Goal: Task Accomplishment & Management: Use online tool/utility

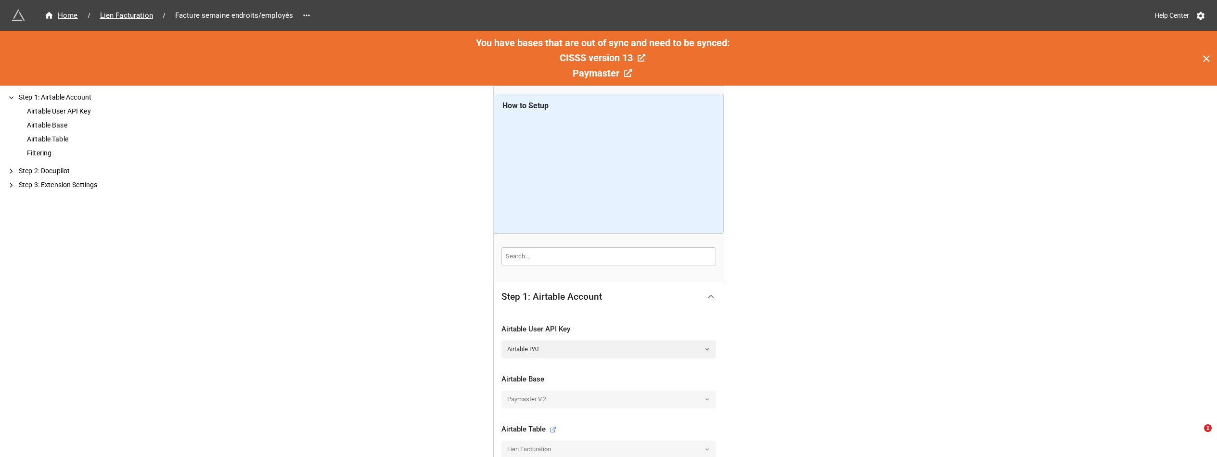
scroll to position [193, 0]
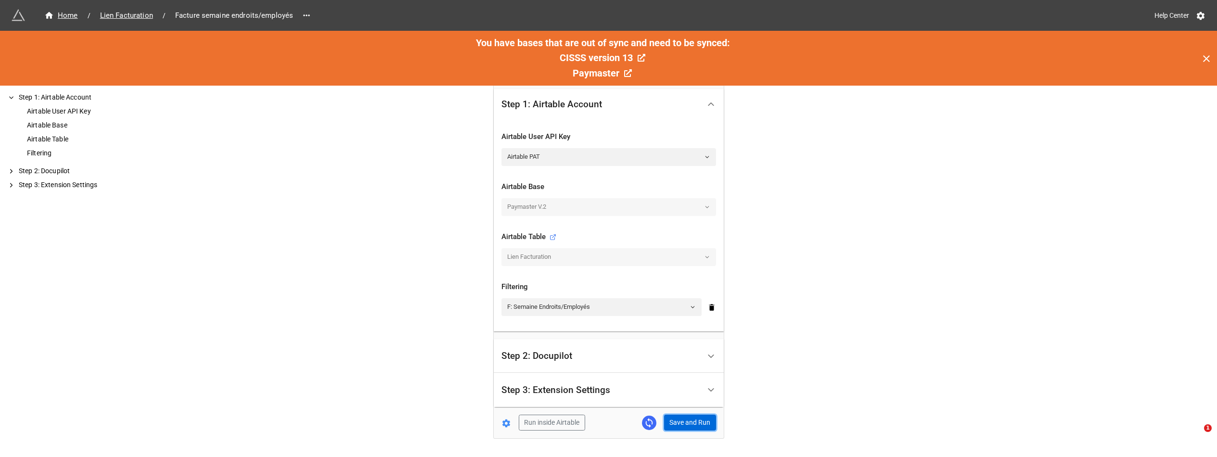
click at [686, 424] on button "Save and Run" at bounding box center [690, 423] width 52 height 16
click at [130, 19] on span "Lien Facturation" at bounding box center [126, 15] width 64 height 11
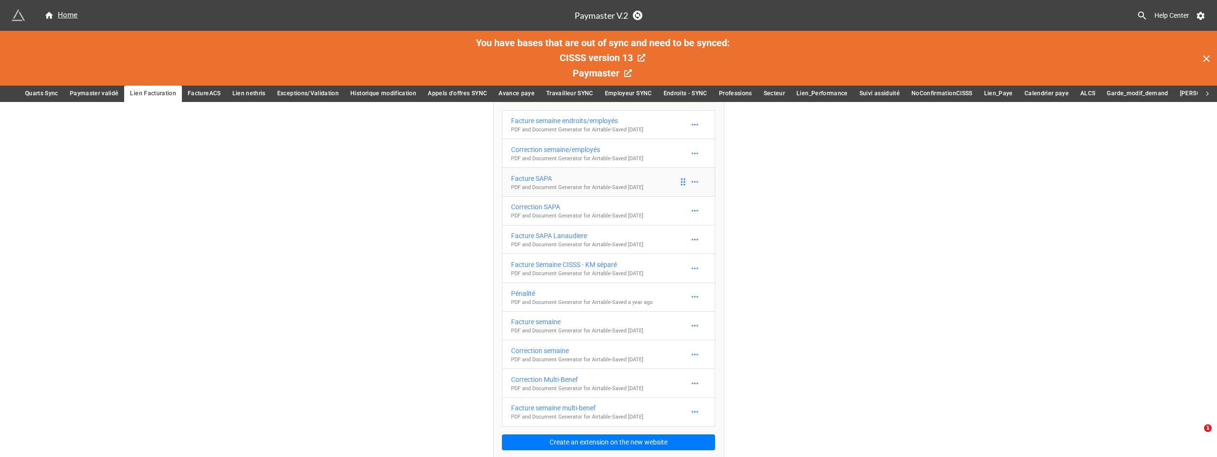
scroll to position [60, 0]
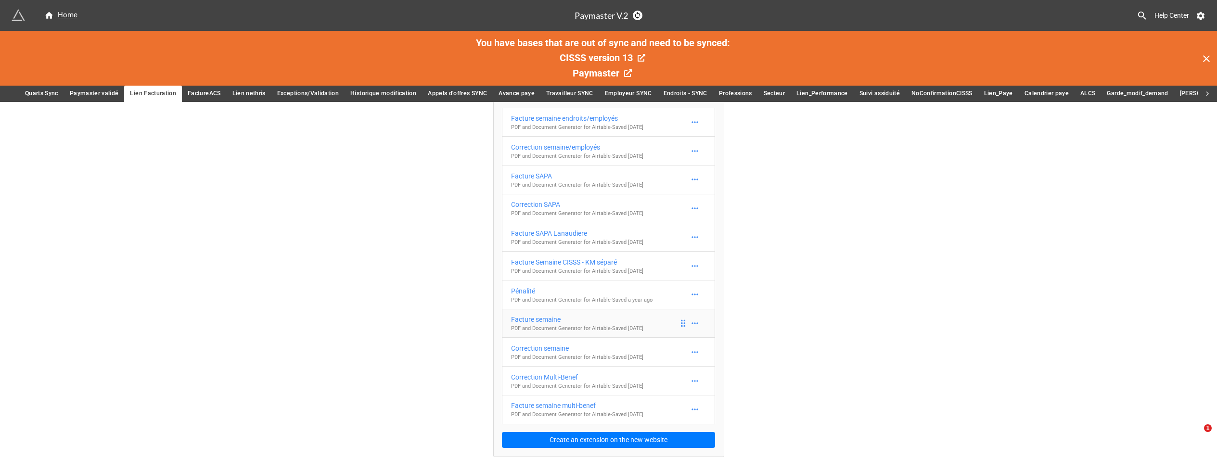
click at [593, 324] on div "Facture semaine" at bounding box center [577, 319] width 132 height 11
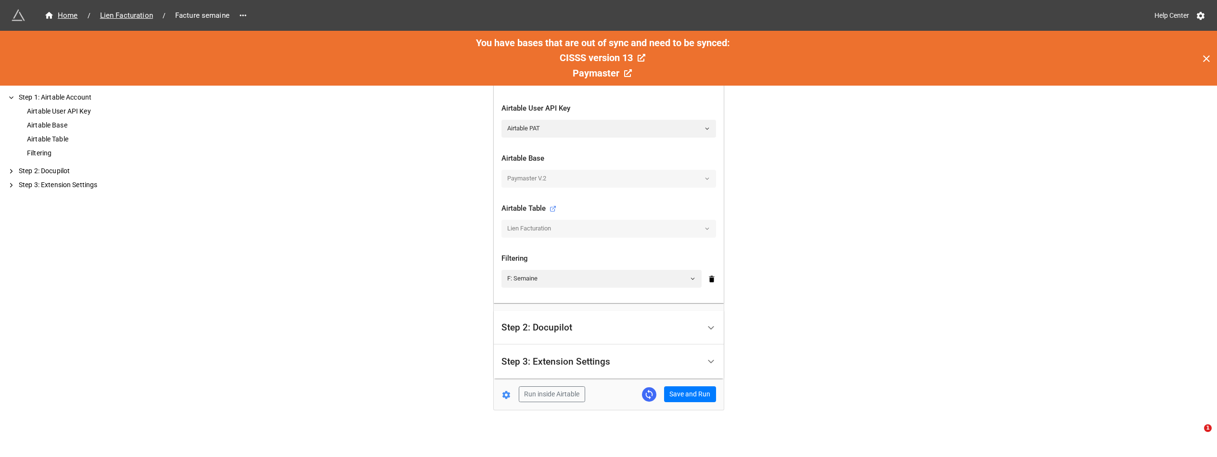
scroll to position [221, 0]
click at [691, 396] on button "Save and Run" at bounding box center [690, 394] width 52 height 16
click at [131, 16] on span "Lien Facturation" at bounding box center [126, 15] width 64 height 11
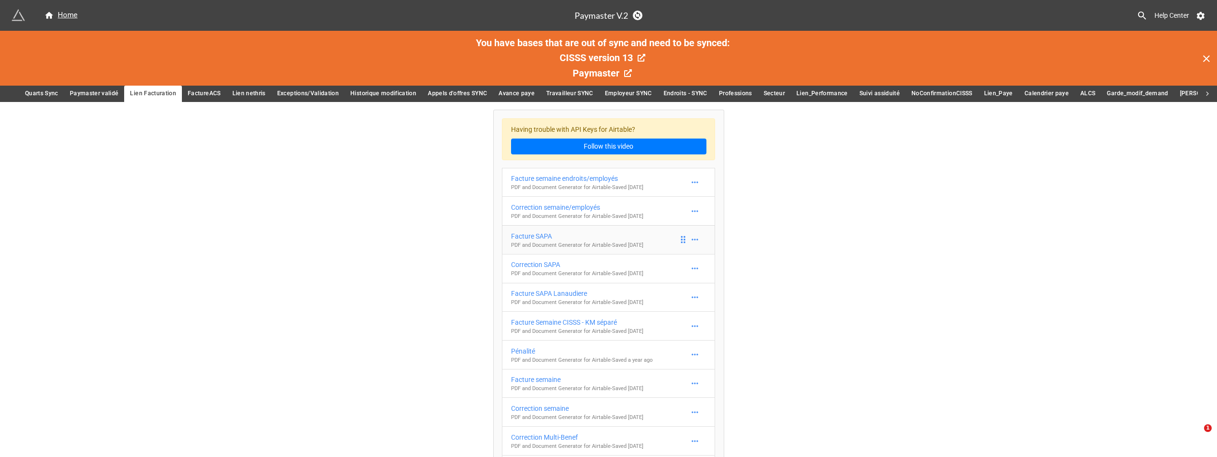
click at [604, 241] on div "Facture SAPA" at bounding box center [577, 236] width 132 height 11
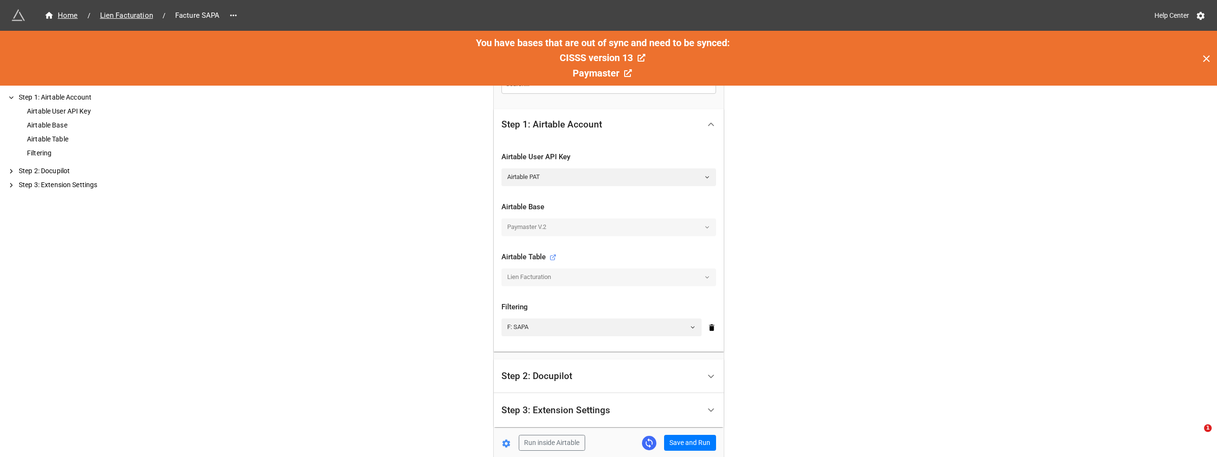
scroll to position [193, 0]
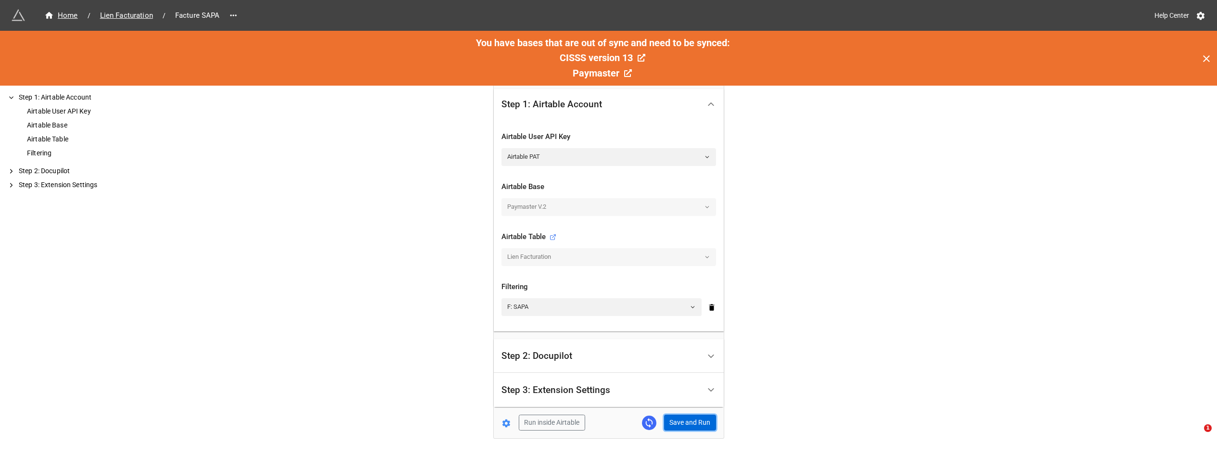
click at [685, 423] on button "Save and Run" at bounding box center [690, 423] width 52 height 16
